Goal: Task Accomplishment & Management: Manage account settings

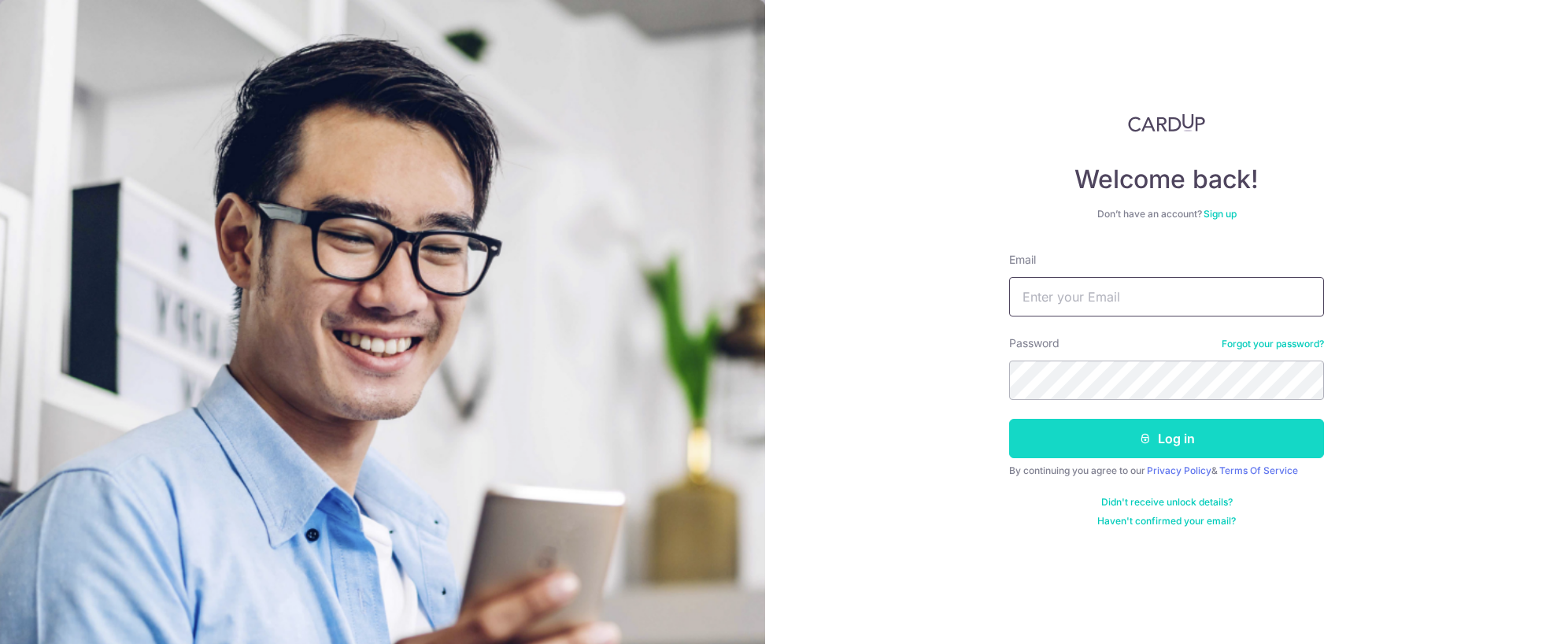
type input "[EMAIL_ADDRESS][DOMAIN_NAME]"
click at [1104, 440] on button "Log in" at bounding box center [1166, 439] width 315 height 39
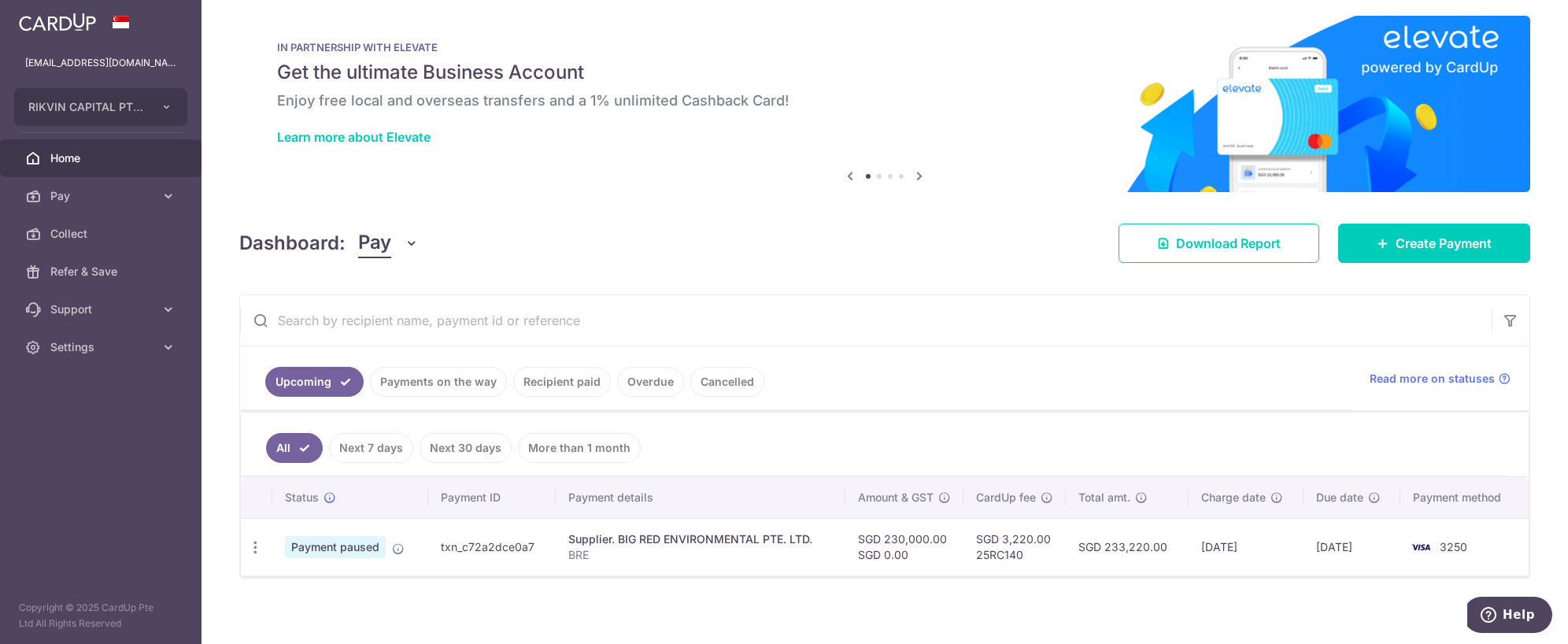
scroll to position [13, 0]
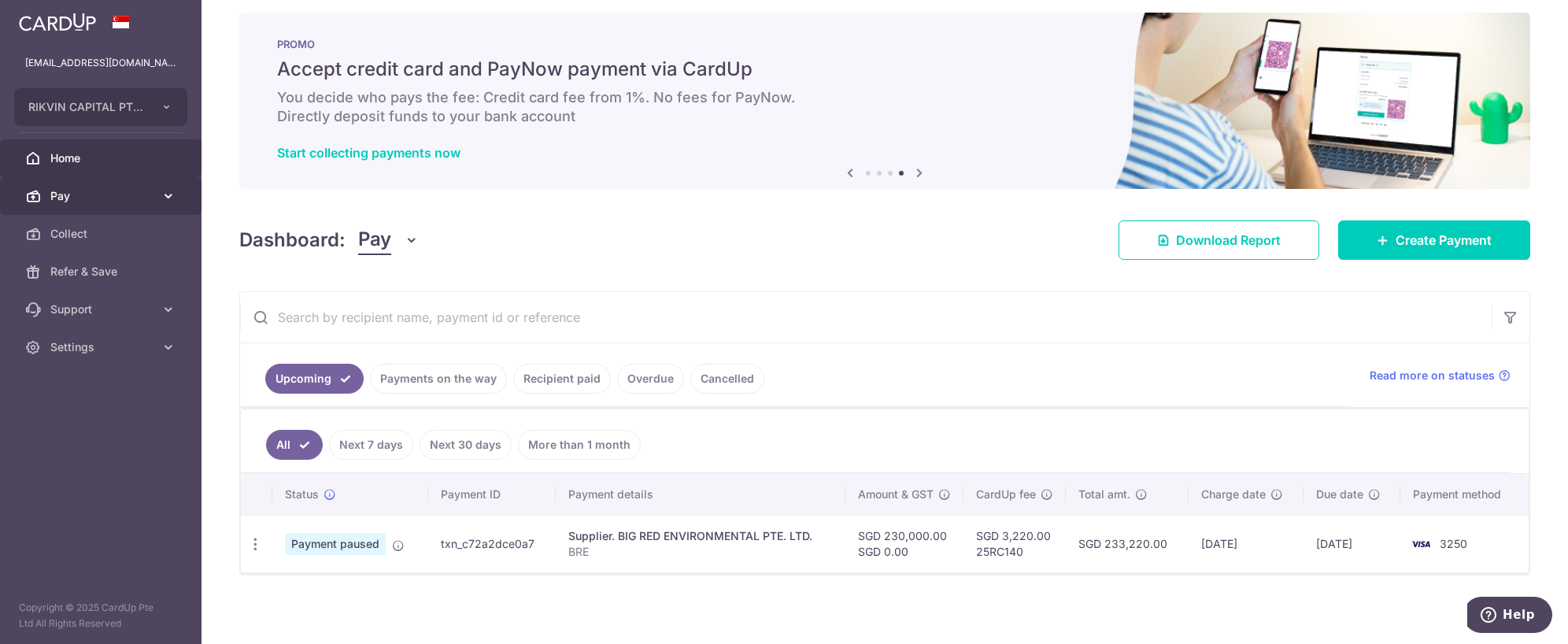
click at [79, 200] on span "Pay" at bounding box center [102, 196] width 104 height 16
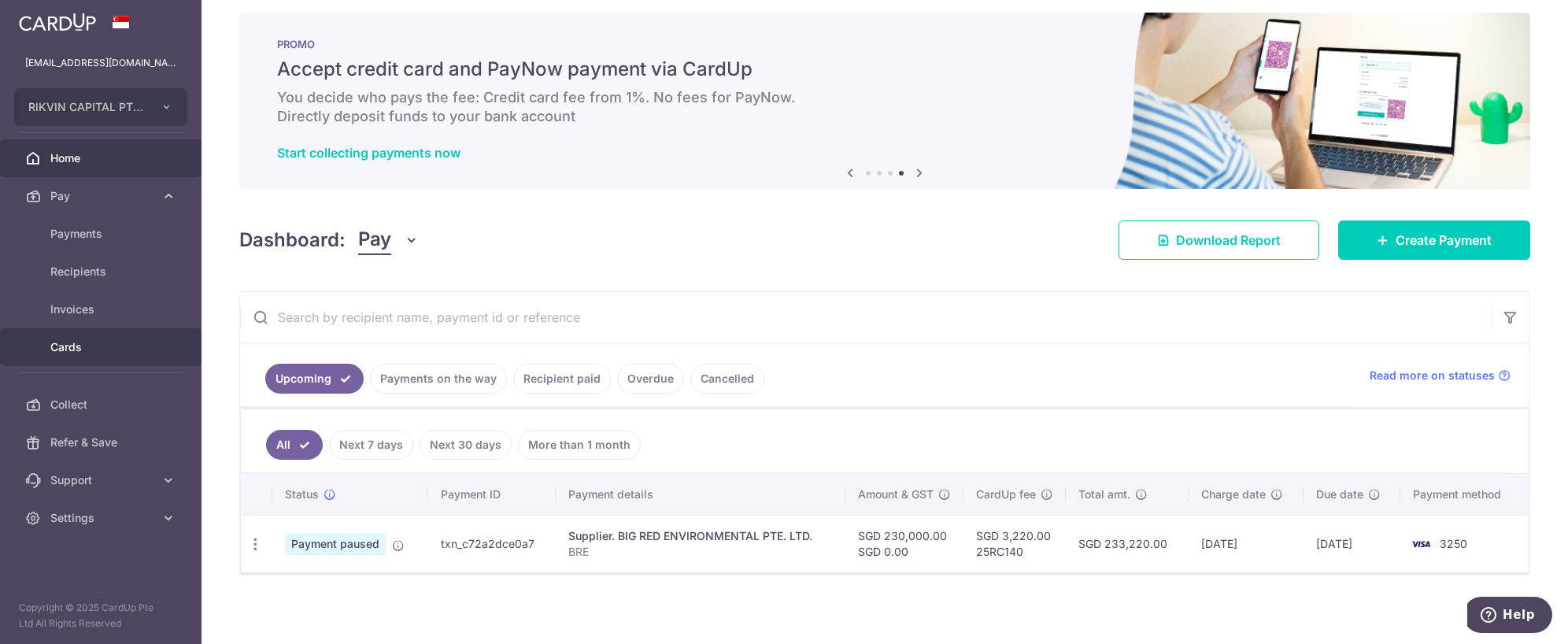
click at [77, 346] on span "Cards" at bounding box center [102, 347] width 104 height 16
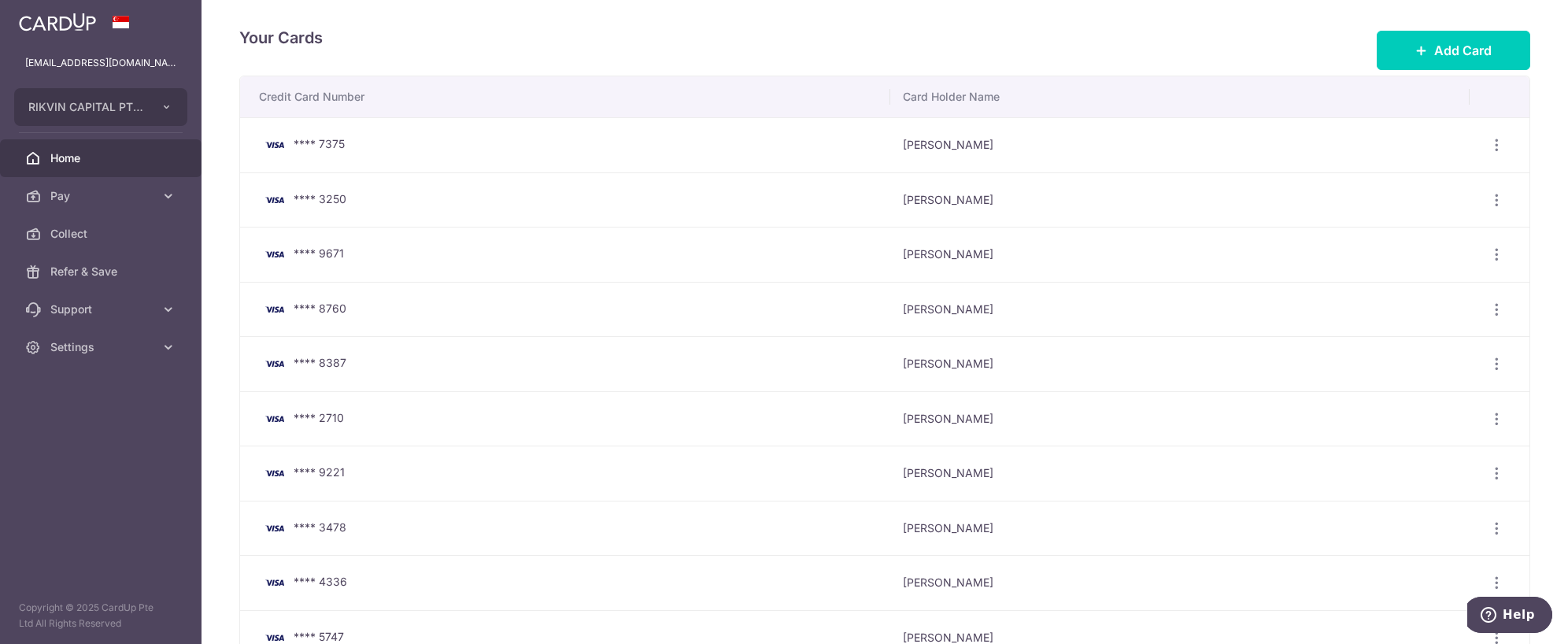
click at [68, 166] on link "Home" at bounding box center [101, 158] width 202 height 38
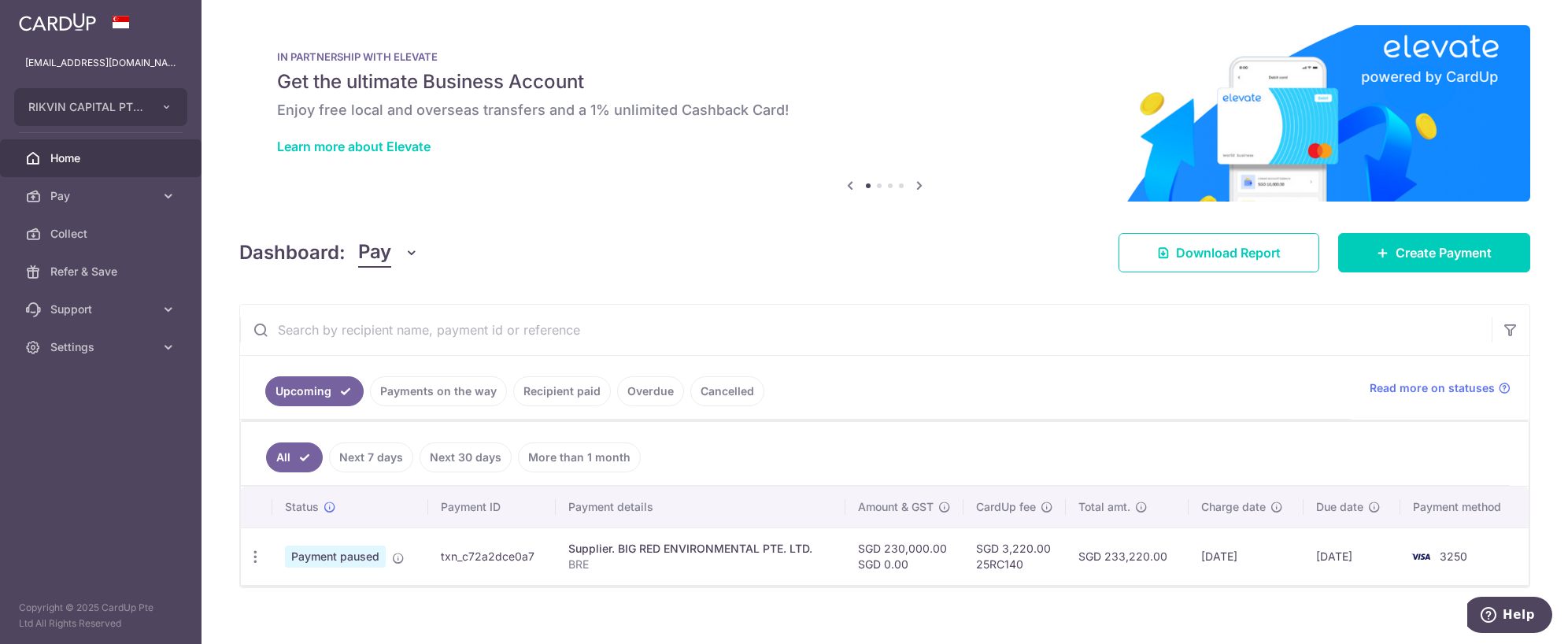
click at [554, 394] on link "Recipient paid" at bounding box center [562, 391] width 98 height 30
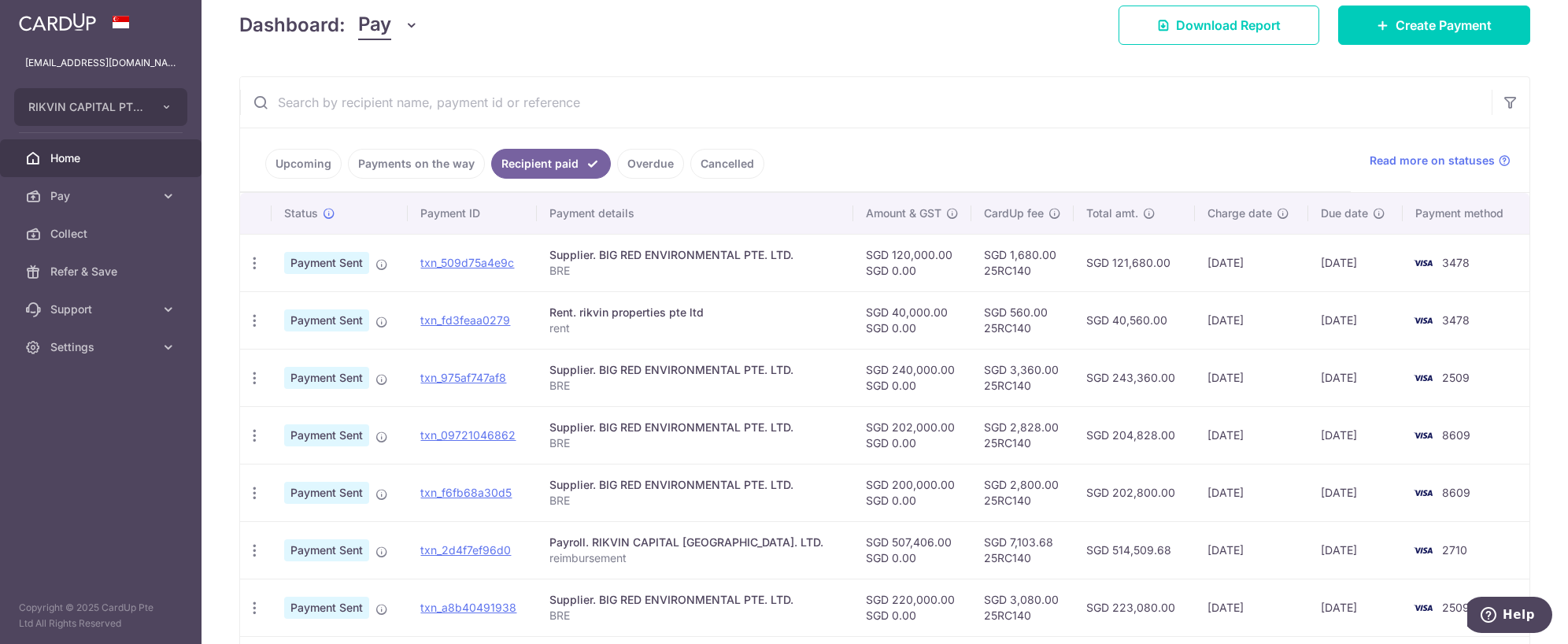
scroll to position [265, 0]
